Goal: Task Accomplishment & Management: Use online tool/utility

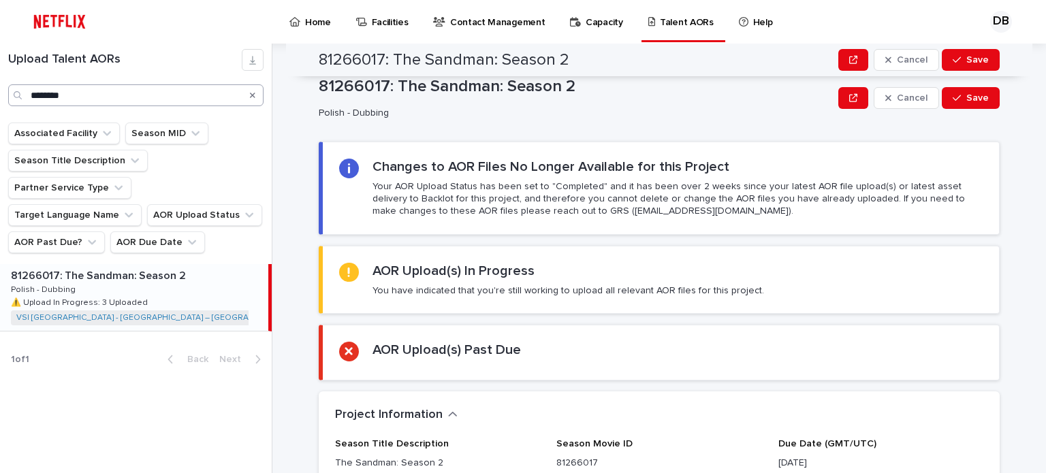
scroll to position [409, 0]
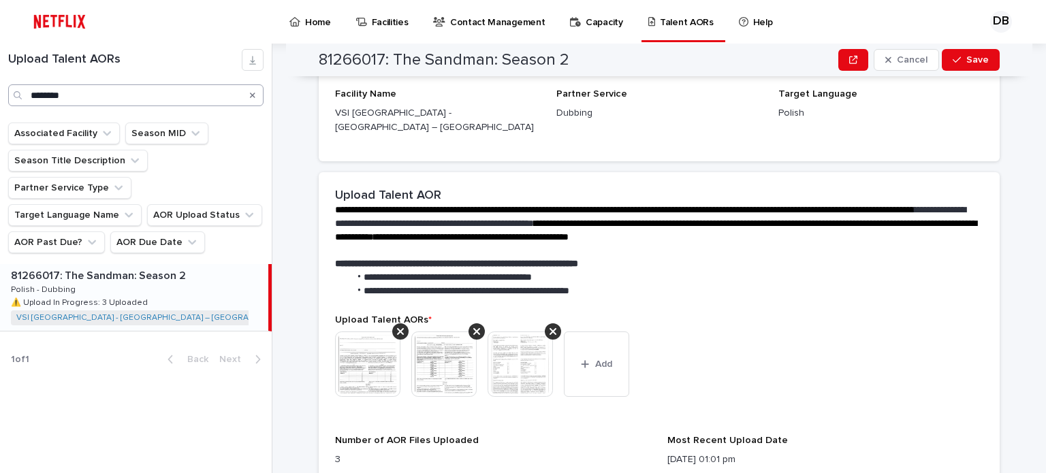
click at [250, 97] on icon "Search" at bounding box center [252, 95] width 5 height 8
click at [229, 94] on input "Search" at bounding box center [135, 95] width 255 height 22
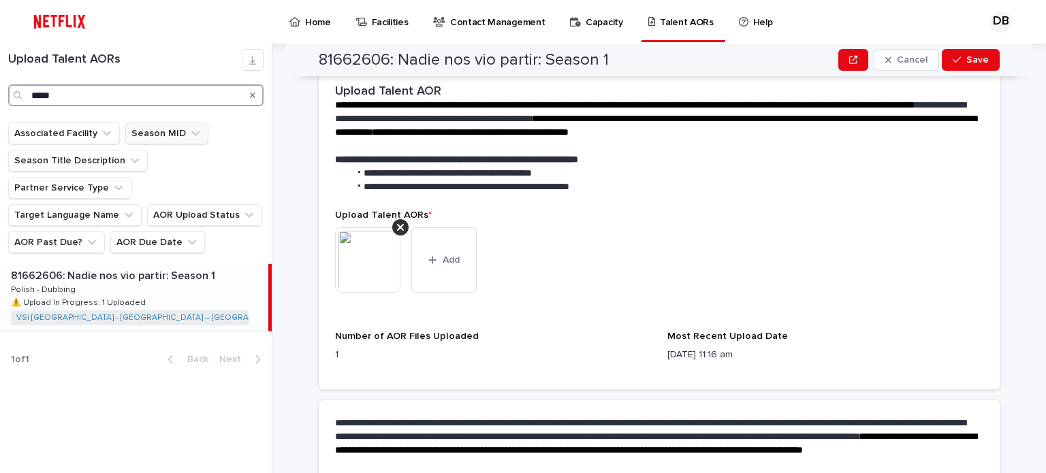
scroll to position [409, 0]
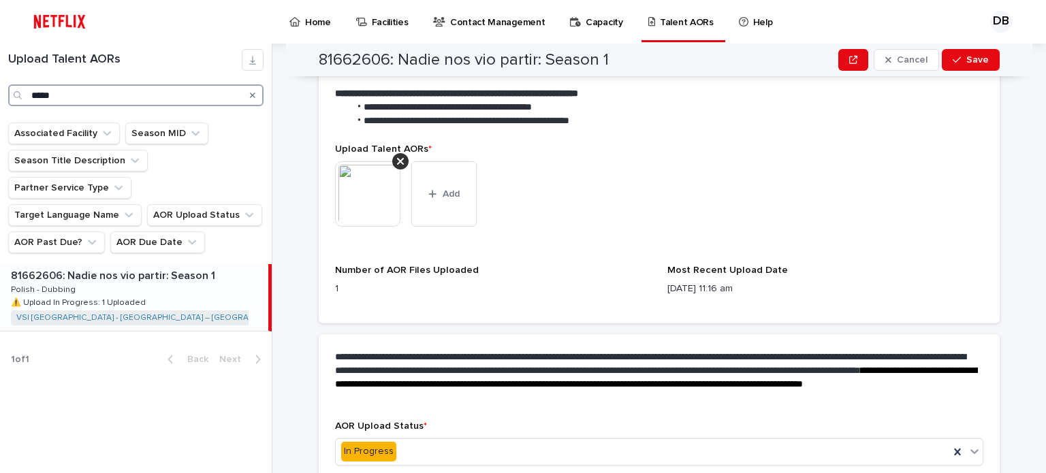
type input "*****"
click at [195, 267] on p "81662606: Nadie nos vio partir: Season 1" at bounding box center [114, 275] width 207 height 16
click at [450, 187] on button "Add" at bounding box center [443, 193] width 65 height 65
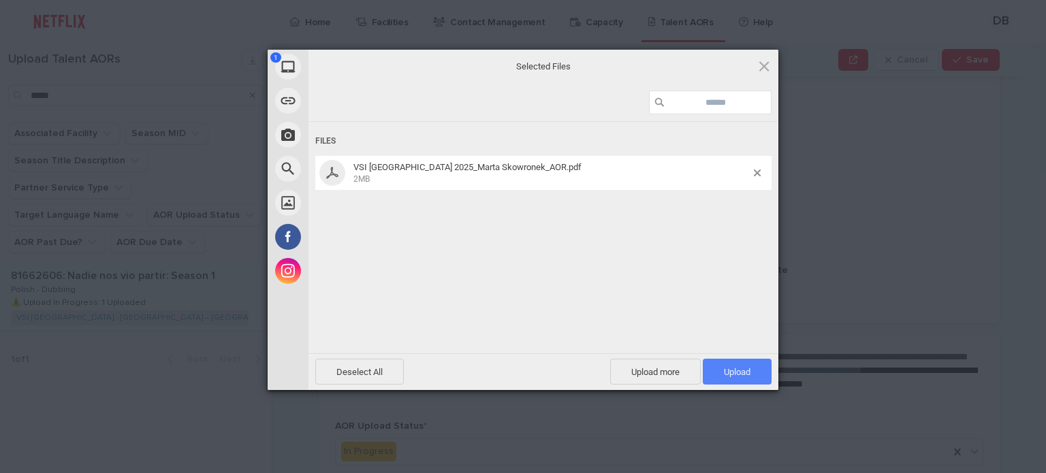
click at [744, 367] on span "Upload 1" at bounding box center [737, 372] width 27 height 10
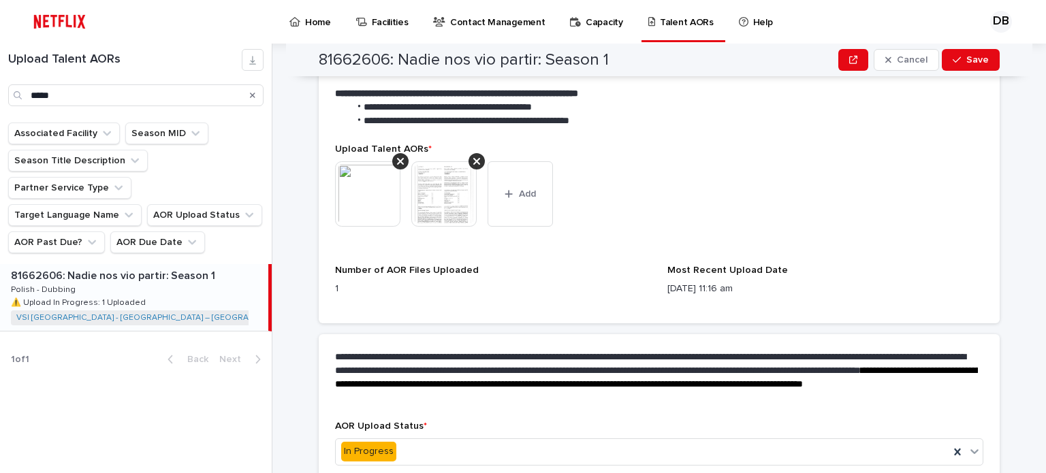
click at [383, 176] on img at bounding box center [367, 193] width 65 height 65
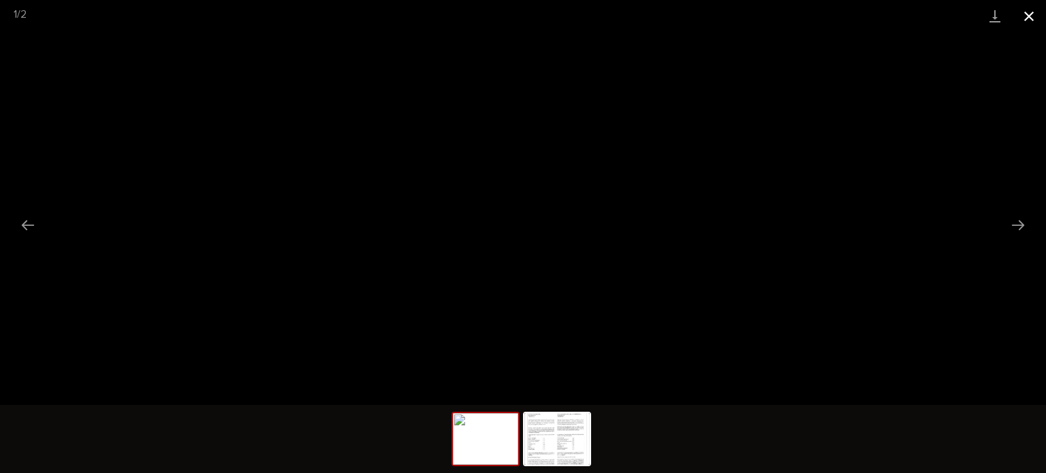
click at [1024, 21] on button "Close gallery" at bounding box center [1029, 16] width 34 height 32
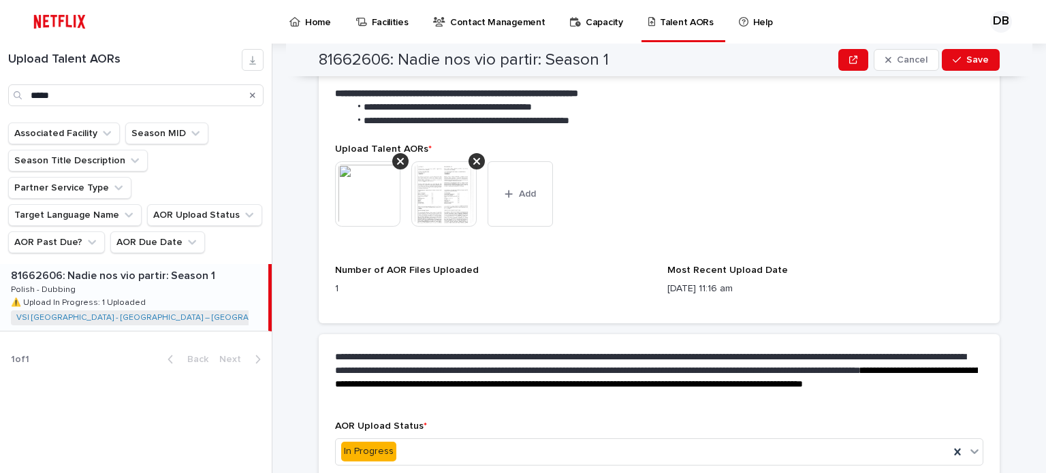
click at [456, 193] on img at bounding box center [443, 193] width 65 height 65
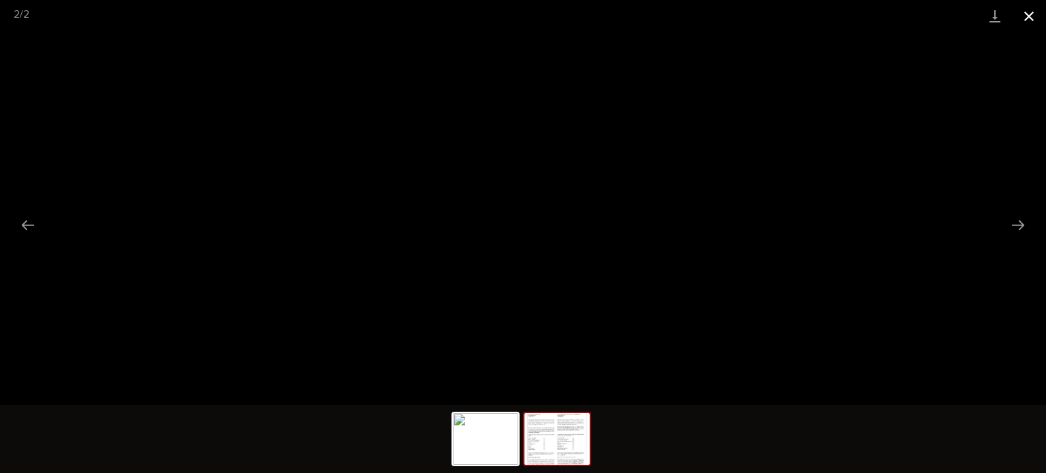
click at [1029, 11] on button "Close gallery" at bounding box center [1029, 16] width 34 height 32
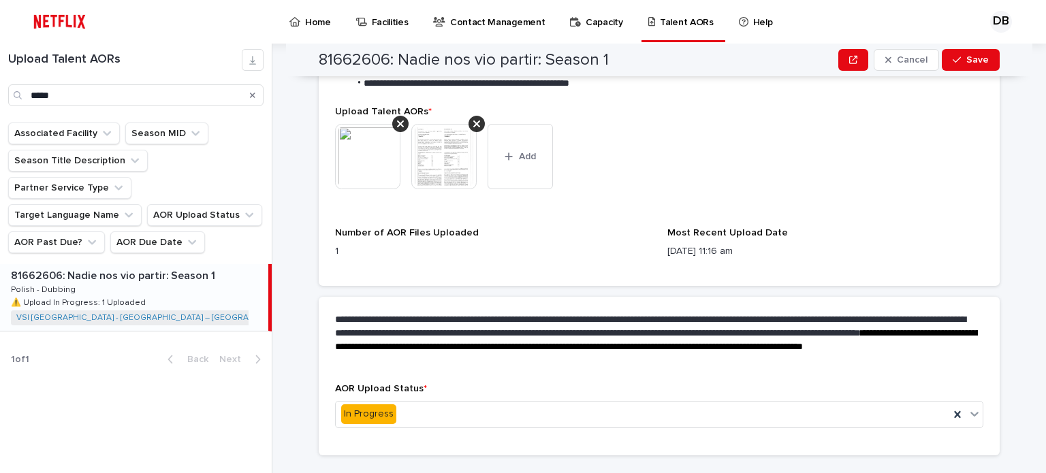
scroll to position [462, 0]
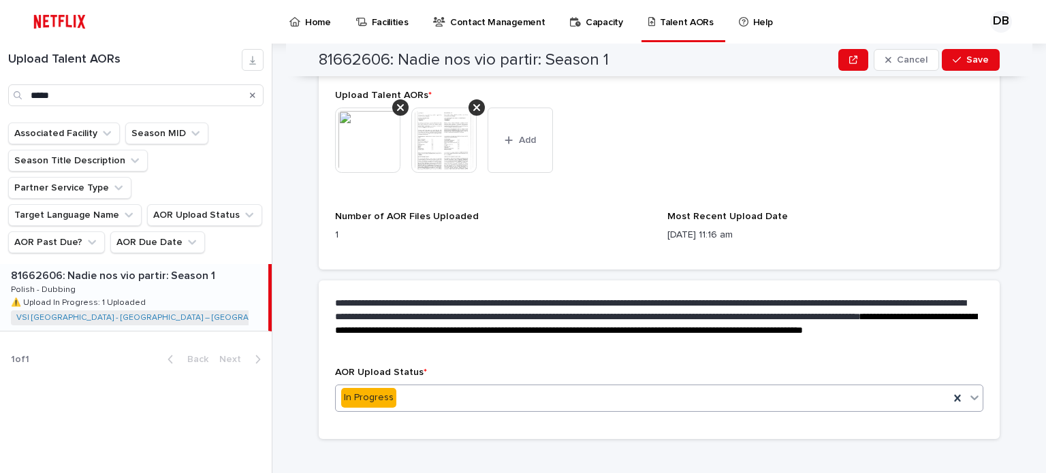
click at [567, 387] on div "In Progress" at bounding box center [643, 398] width 614 height 22
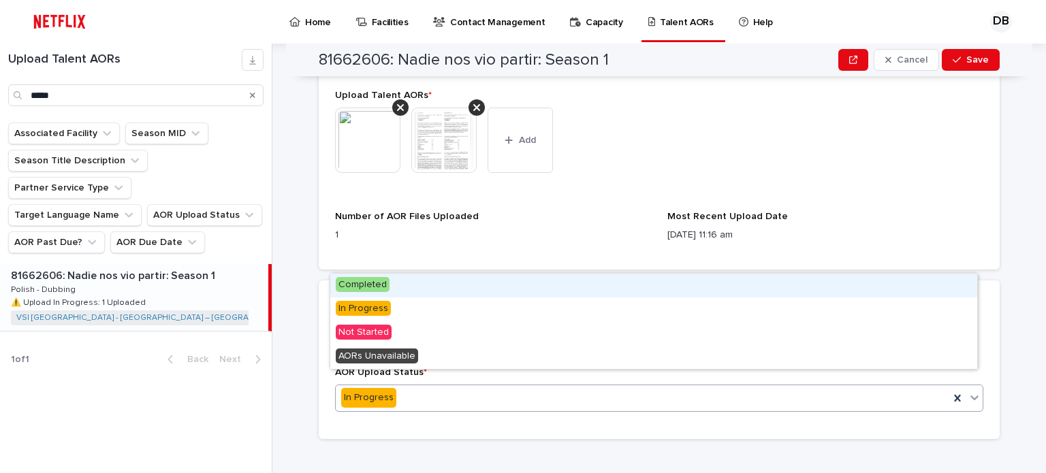
click at [420, 283] on div "Completed" at bounding box center [653, 286] width 647 height 24
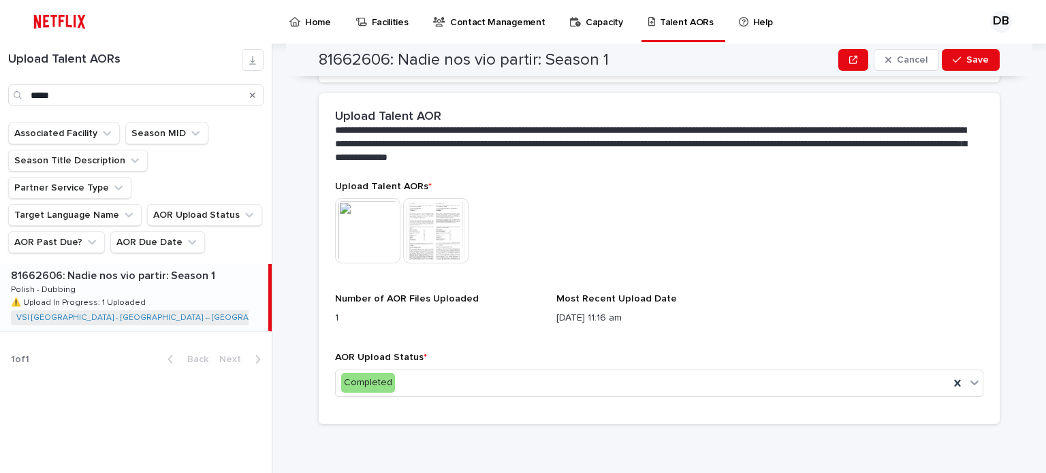
scroll to position [302, 0]
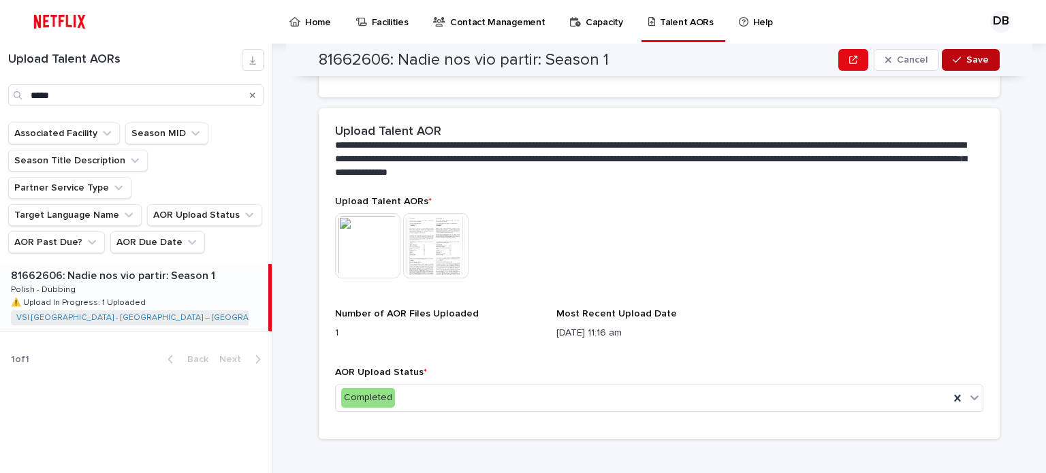
click at [966, 64] on span "Save" at bounding box center [977, 60] width 22 height 10
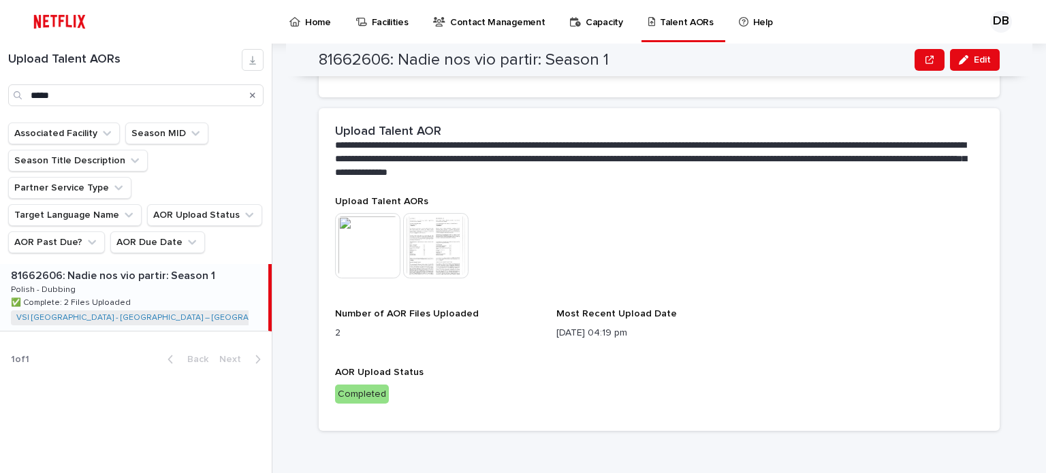
scroll to position [295, 0]
